Goal: Task Accomplishment & Management: Manage account settings

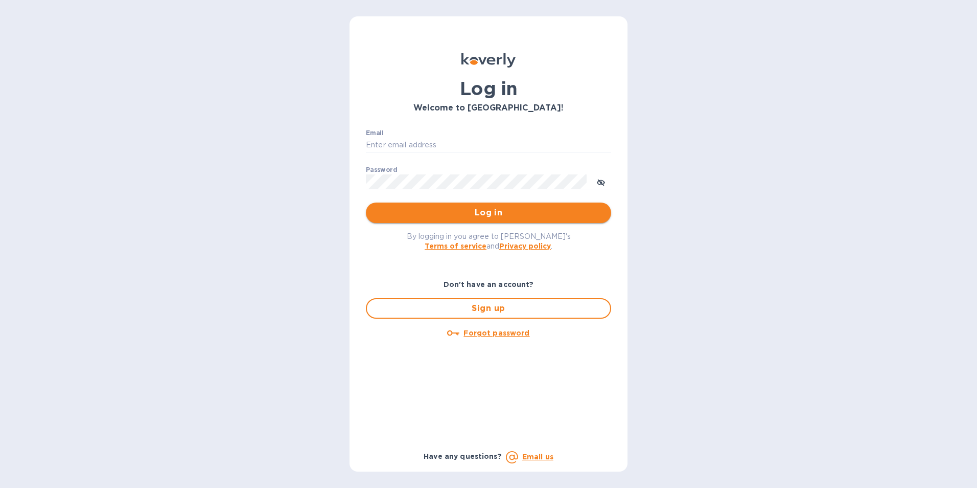
type input "[EMAIL_ADDRESS][DOMAIN_NAME]"
click at [507, 219] on span "Log in" at bounding box center [488, 213] width 229 height 12
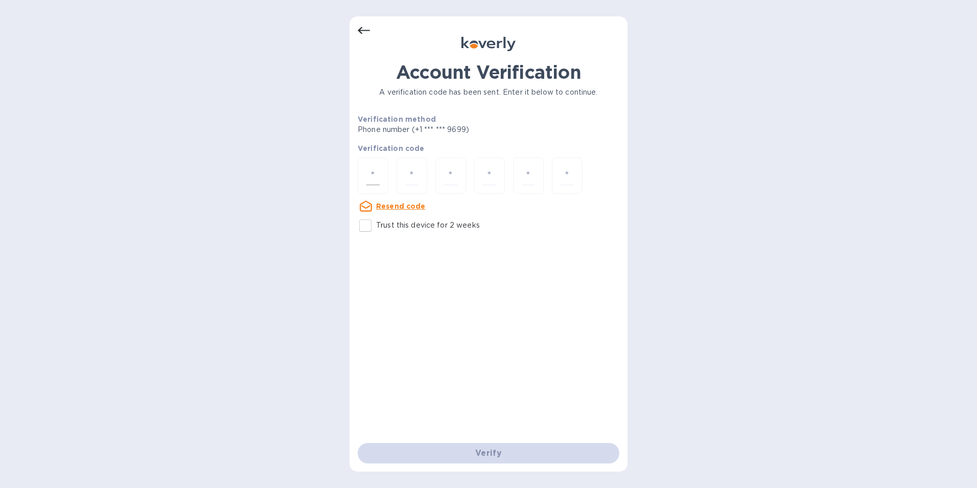
click at [369, 172] on input "number" at bounding box center [373, 175] width 13 height 19
type input "7"
type input "1"
type input "2"
type input "9"
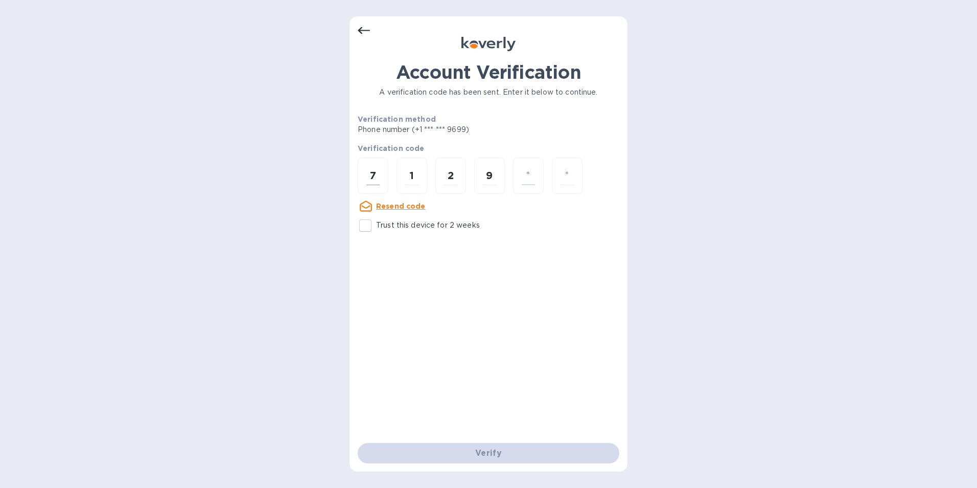
type input "6"
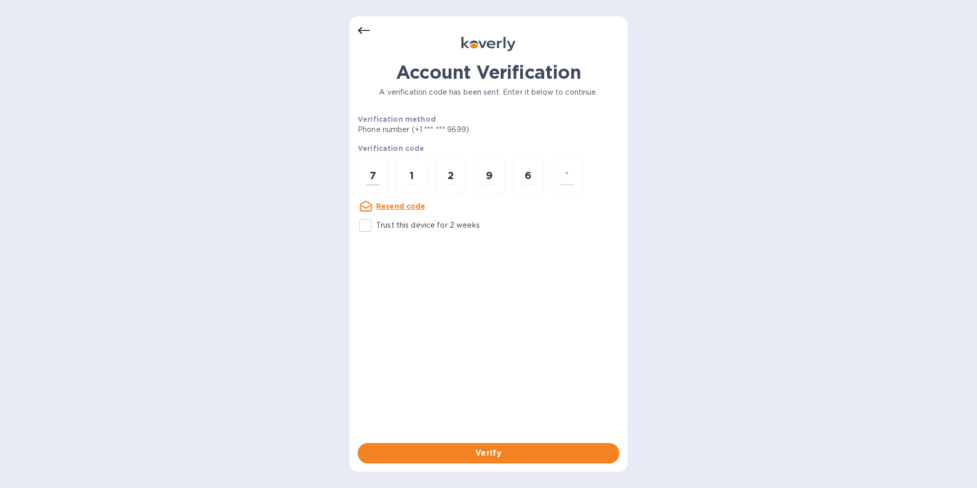
type input "6"
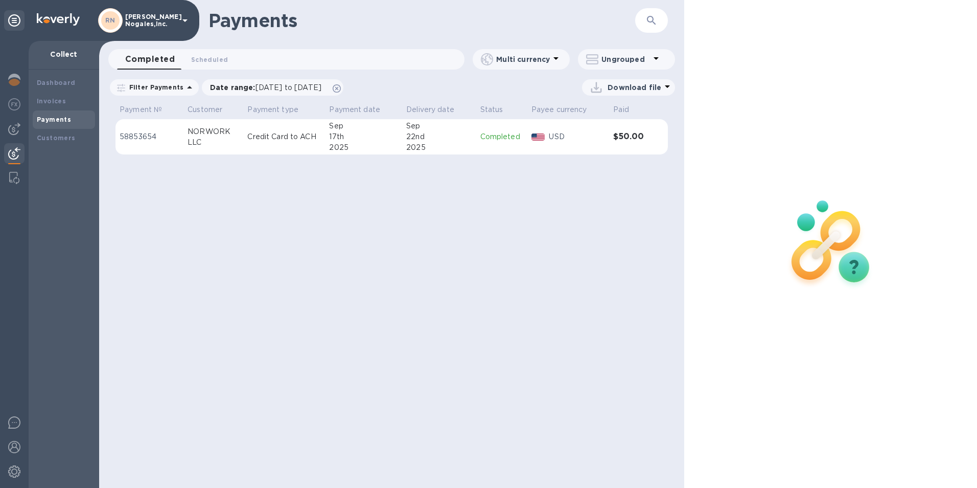
click at [667, 90] on icon at bounding box center [668, 86] width 12 height 12
click at [620, 144] on li "PDF file" at bounding box center [630, 140] width 70 height 29
